Goal: Find specific page/section: Find specific page/section

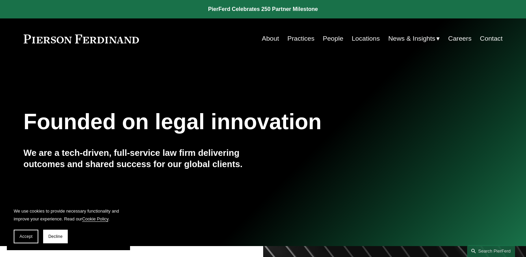
click at [357, 35] on link "Locations" at bounding box center [366, 38] width 28 height 13
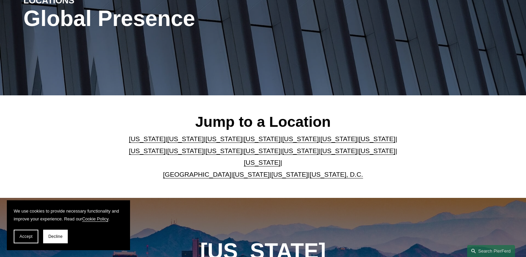
scroll to position [103, 0]
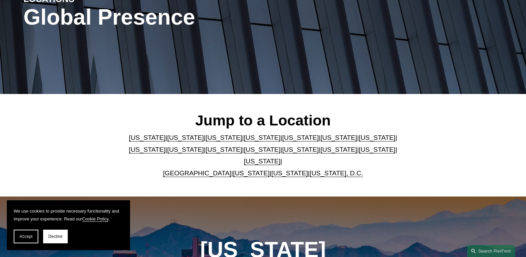
click at [244, 141] on link "[US_STATE]" at bounding box center [262, 137] width 37 height 7
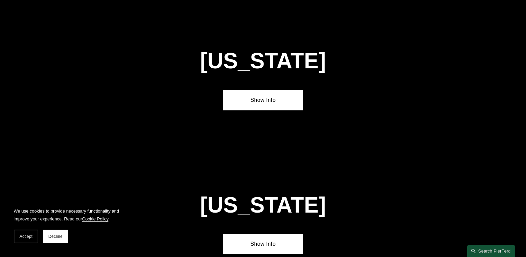
scroll to position [727, 0]
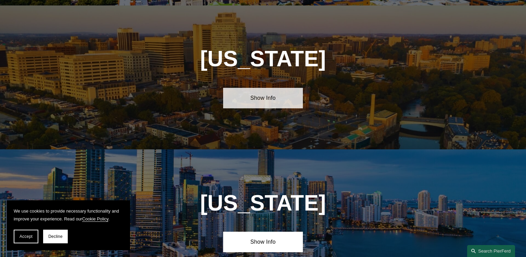
click at [241, 98] on link "Show Info" at bounding box center [263, 98] width 80 height 21
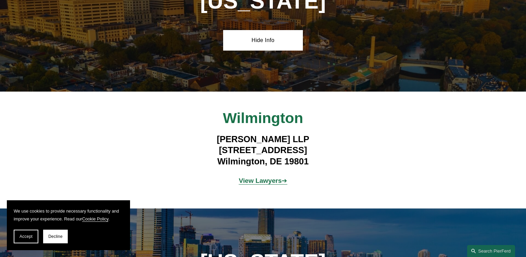
scroll to position [830, 0]
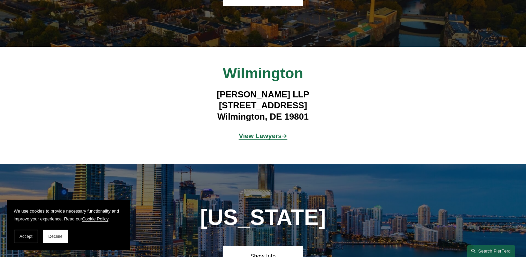
click at [246, 133] on strong "View Lawyers" at bounding box center [260, 136] width 43 height 7
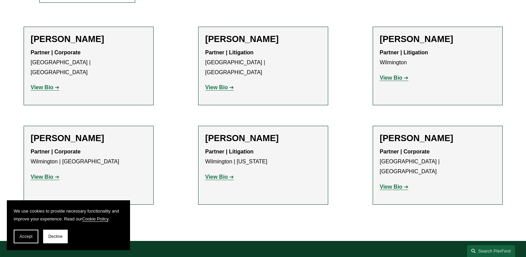
scroll to position [308, 0]
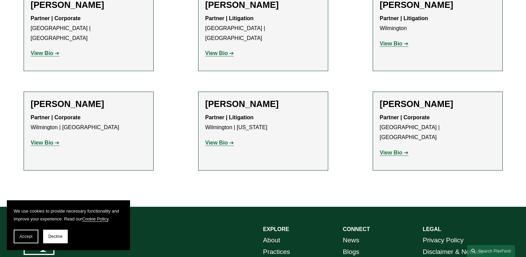
click at [217, 140] on strong "View Bio" at bounding box center [216, 143] width 23 height 6
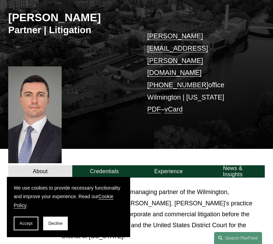
scroll to position [65, 0]
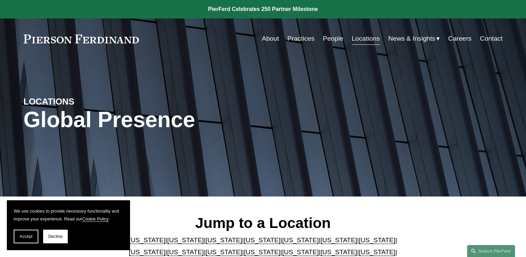
scroll to position [103, 0]
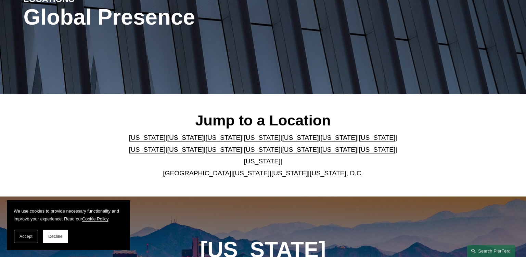
click at [244, 141] on link "[US_STATE]" at bounding box center [262, 137] width 37 height 7
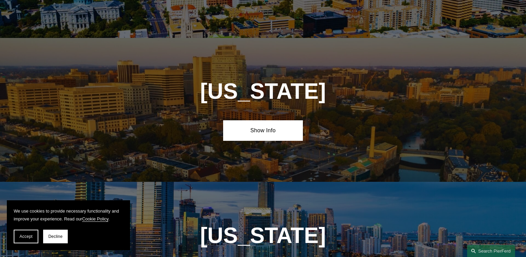
scroll to position [727, 0]
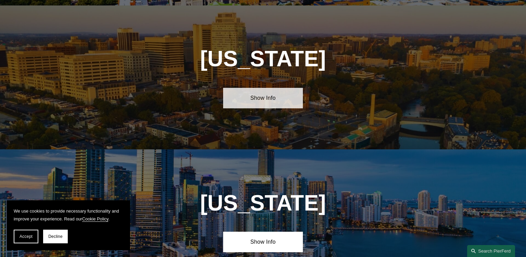
click at [241, 98] on link "Show Info" at bounding box center [263, 98] width 80 height 21
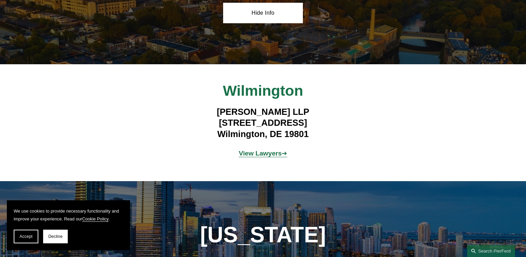
scroll to position [830, 0]
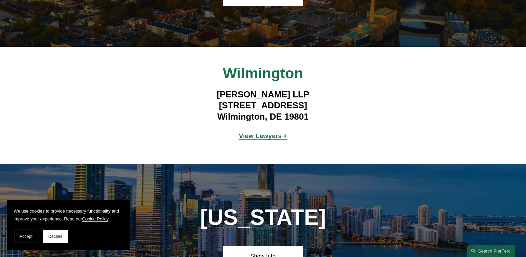
click at [253, 133] on strong "View Lawyers" at bounding box center [260, 136] width 43 height 7
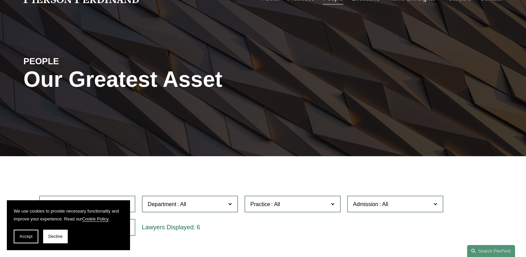
scroll to position [103, 0]
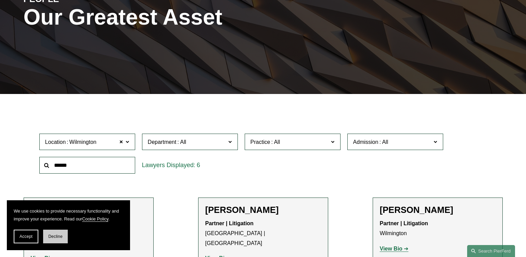
click at [62, 234] on button "Decline" at bounding box center [55, 237] width 25 height 14
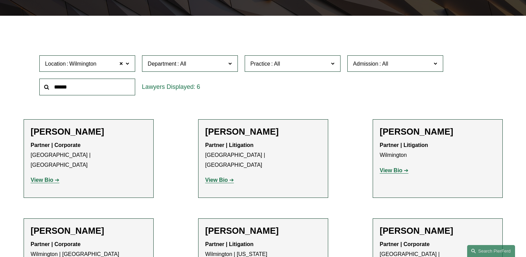
scroll to position [205, 0]
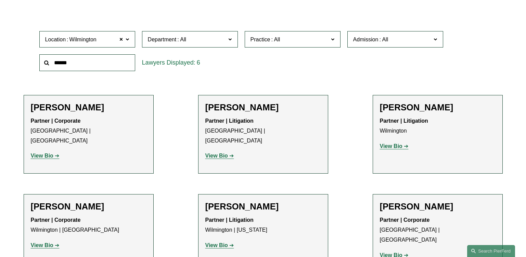
click at [231, 42] on span at bounding box center [229, 39] width 3 height 9
click at [204, 41] on span "Department" at bounding box center [187, 39] width 78 height 9
click at [0, 0] on link "Litigation" at bounding box center [0, 0] width 0 height 0
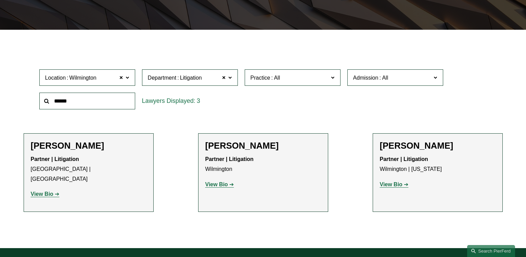
scroll to position [196, 0]
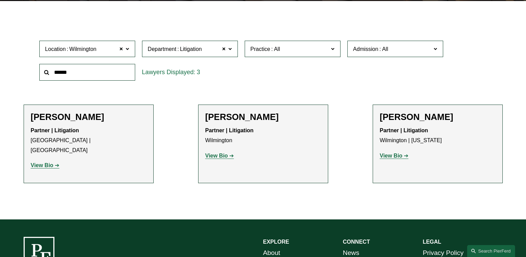
click at [390, 158] on strong "View Bio" at bounding box center [391, 156] width 23 height 6
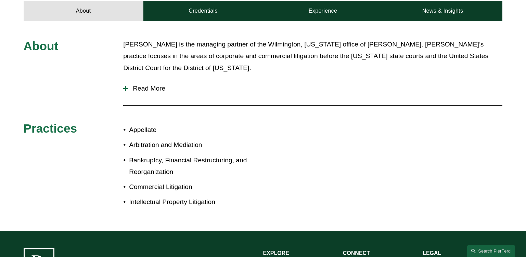
scroll to position [274, 0]
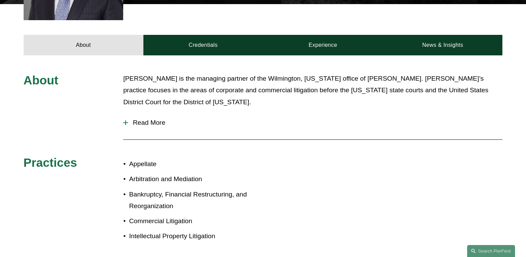
click at [126, 121] on div at bounding box center [125, 123] width 1 height 5
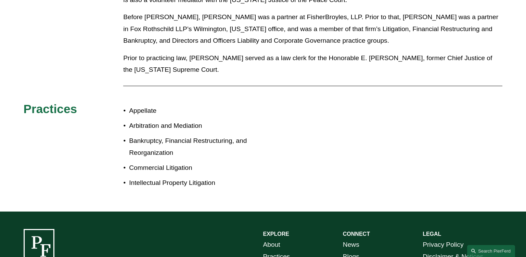
scroll to position [411, 0]
